Goal: Task Accomplishment & Management: Manage account settings

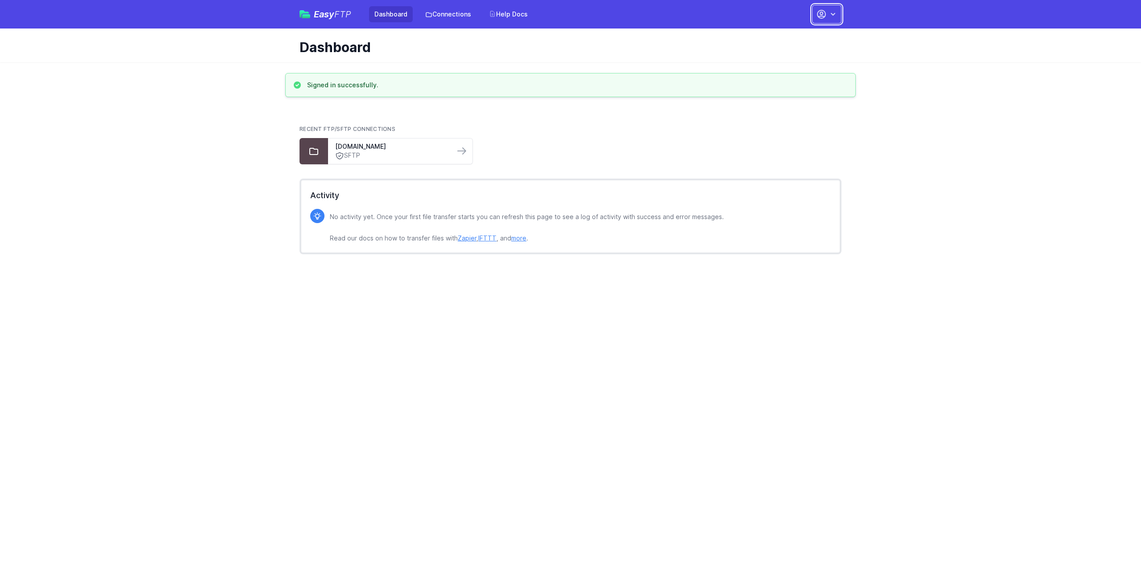
click at [834, 13] on icon "button" at bounding box center [832, 14] width 9 height 9
click at [779, 56] on link "Your Profile" at bounding box center [799, 53] width 86 height 16
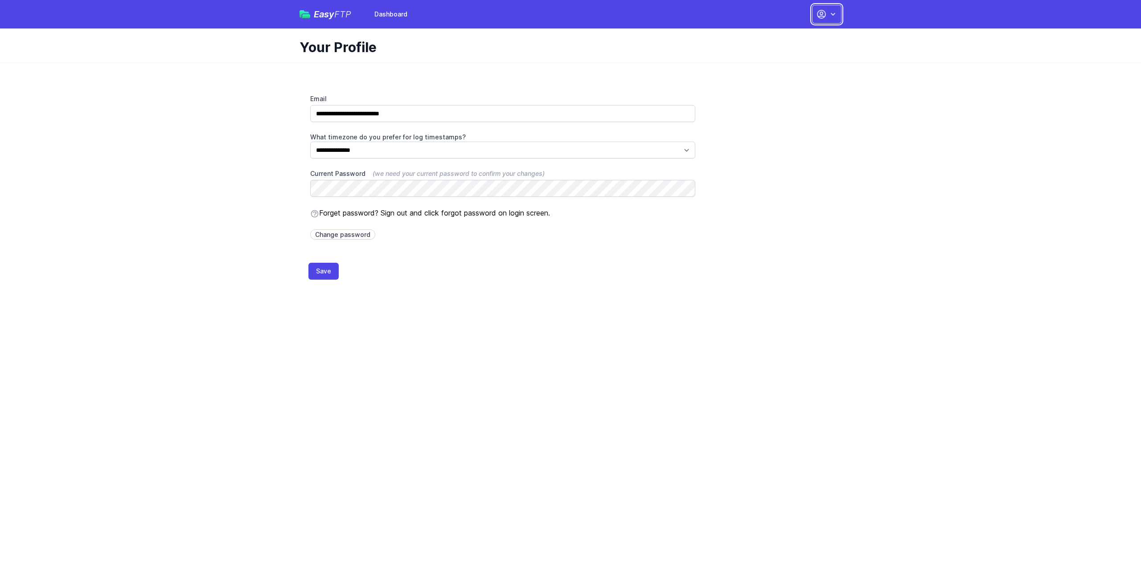
click at [836, 12] on icon "button" at bounding box center [832, 14] width 9 height 9
click at [784, 36] on link "Dashboard" at bounding box center [799, 37] width 86 height 16
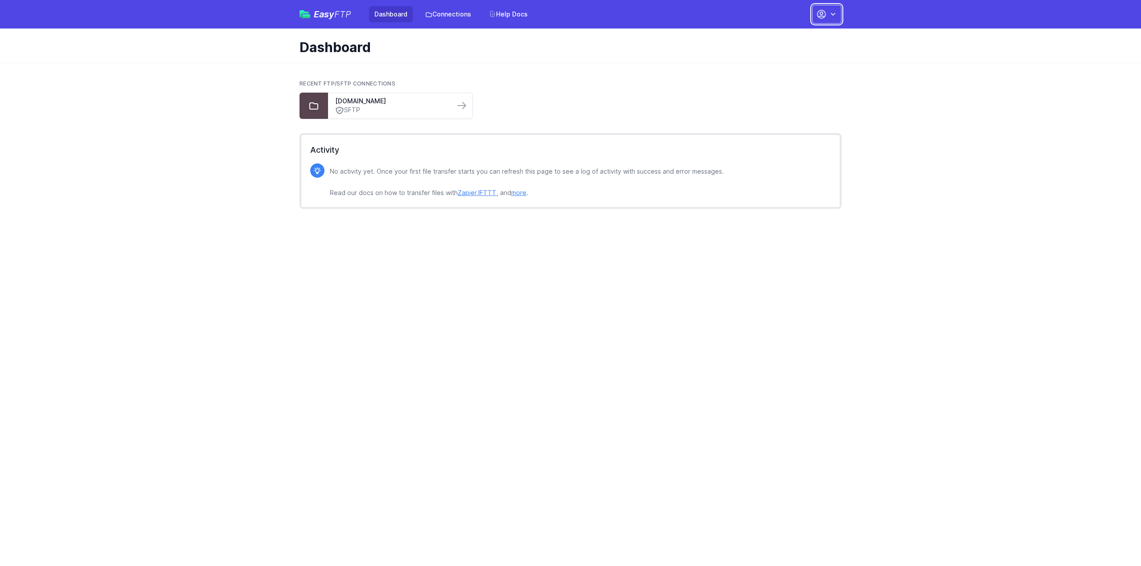
click at [833, 13] on icon "button" at bounding box center [832, 14] width 9 height 9
click at [818, 10] on icon "button" at bounding box center [821, 14] width 11 height 11
click at [814, 11] on button "button" at bounding box center [826, 14] width 29 height 19
click at [344, 97] on div "transfer.veteransunited.com SFTP" at bounding box center [391, 105] width 127 height 25
click at [345, 98] on link "[DOMAIN_NAME]" at bounding box center [391, 101] width 112 height 9
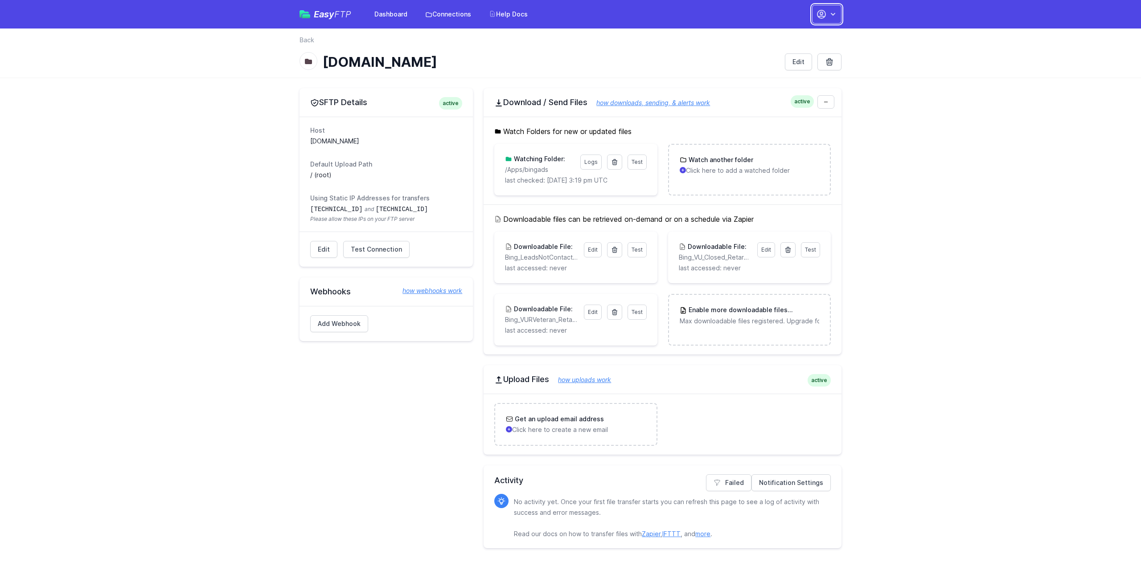
click at [829, 16] on icon "button" at bounding box center [832, 14] width 9 height 9
click at [324, 14] on span "Easy FTP" at bounding box center [332, 14] width 37 height 9
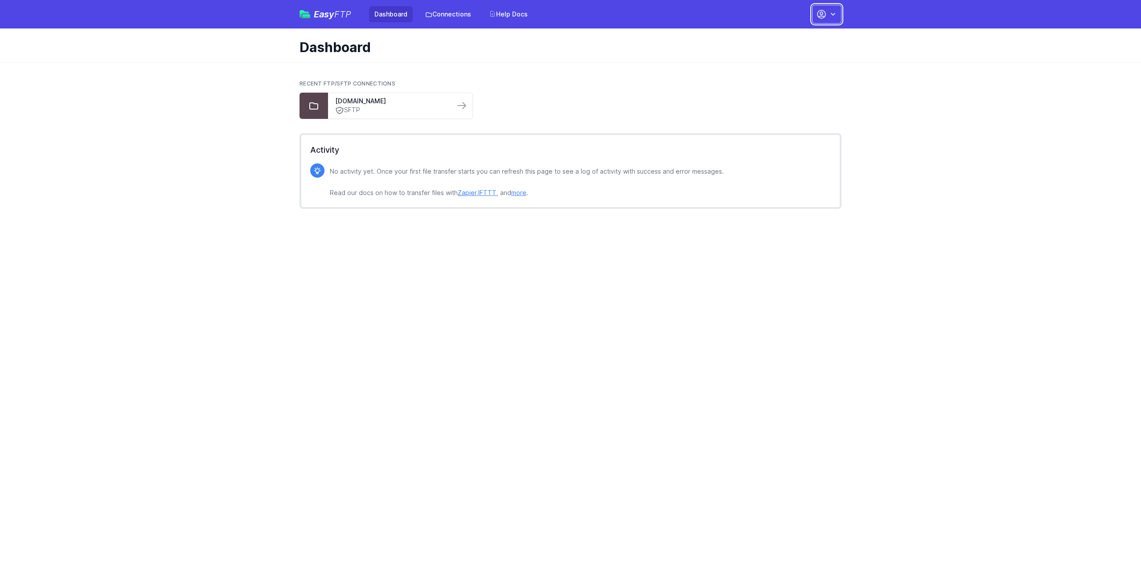
click at [830, 19] on button "button" at bounding box center [826, 14] width 29 height 19
click at [802, 32] on link "Account Settings" at bounding box center [799, 37] width 86 height 16
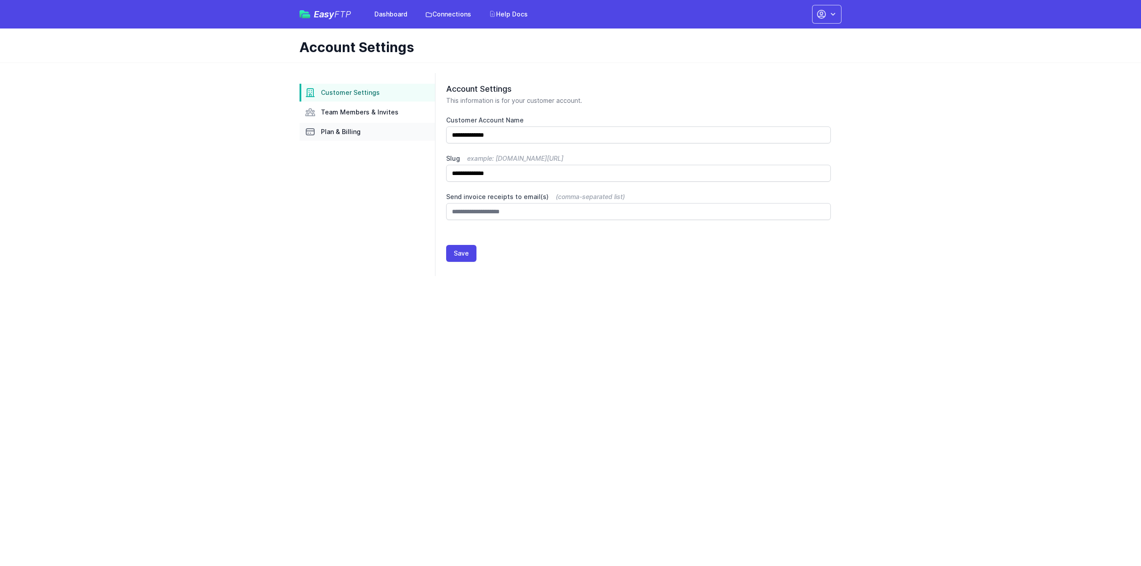
click at [357, 128] on span "Plan & Billing" at bounding box center [341, 131] width 40 height 9
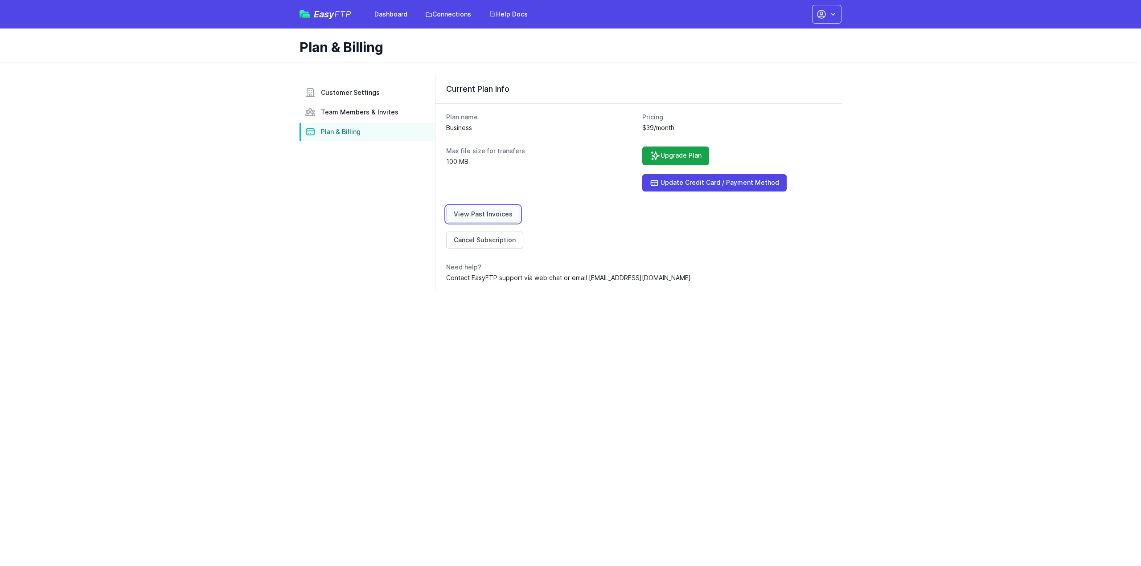
click at [471, 217] on link "View Past Invoices" at bounding box center [483, 214] width 74 height 17
